Goal: Task Accomplishment & Management: Use online tool/utility

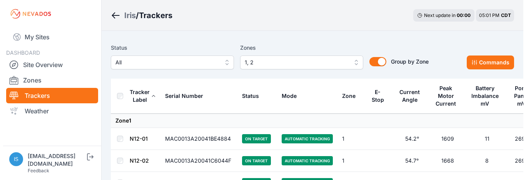
scroll to position [4500, 0]
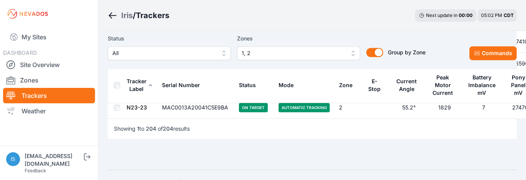
click at [256, 55] on span "1, 2" at bounding box center [293, 53] width 103 height 9
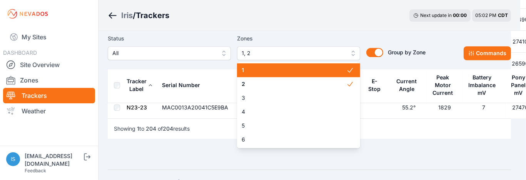
click at [261, 73] on span "1" at bounding box center [294, 70] width 105 height 8
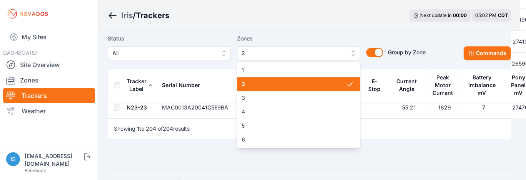
click at [259, 82] on span "2" at bounding box center [294, 84] width 105 height 8
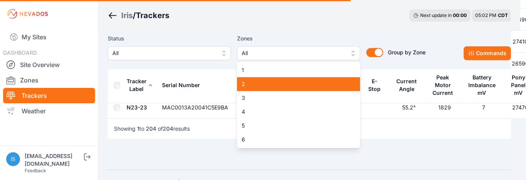
click at [258, 97] on span "3" at bounding box center [294, 98] width 105 height 8
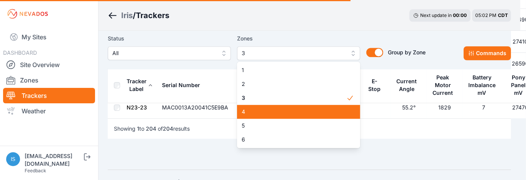
click at [257, 105] on div "3" at bounding box center [298, 98] width 123 height 14
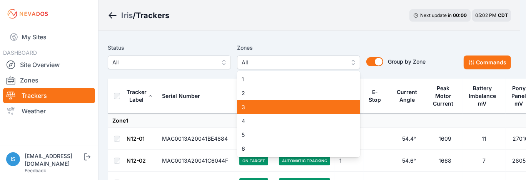
click at [257, 105] on span "3" at bounding box center [294, 107] width 105 height 8
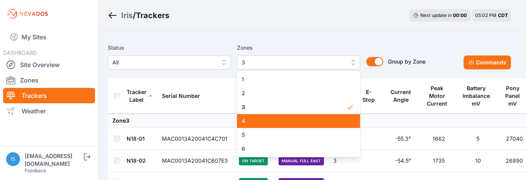
click at [257, 121] on span "4" at bounding box center [294, 121] width 105 height 8
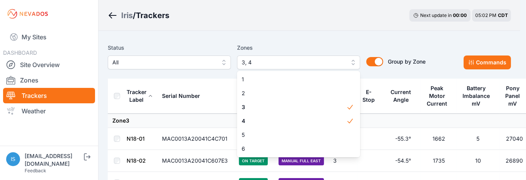
click at [226, 78] on div "Status All Zones 3, 4 1 2 3 4 5 6 Group by Zone Group by Zone Commands" at bounding box center [309, 59] width 403 height 38
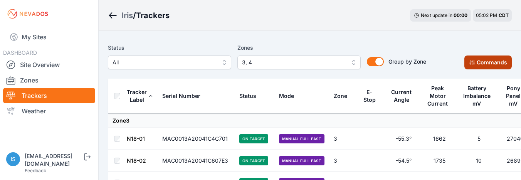
click at [484, 62] on button "Commands" at bounding box center [487, 62] width 47 height 14
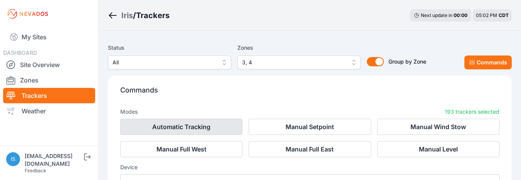
click at [206, 125] on button "Automatic Tracking" at bounding box center [181, 127] width 122 height 16
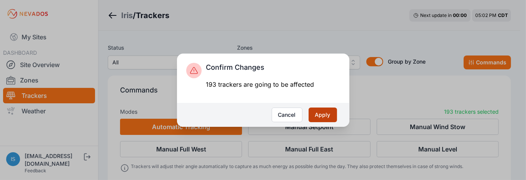
click at [325, 115] on button "Apply" at bounding box center [323, 114] width 28 height 15
